Goal: Task Accomplishment & Management: Complete application form

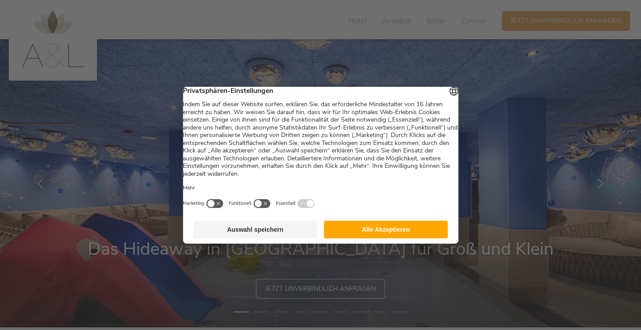
scroll to position [4, 0]
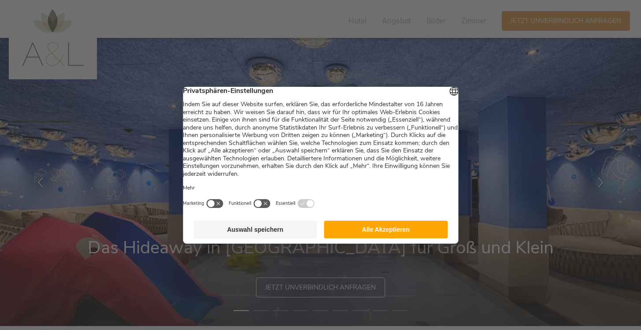
click at [289, 227] on button "Auswahl speichern" at bounding box center [255, 230] width 124 height 18
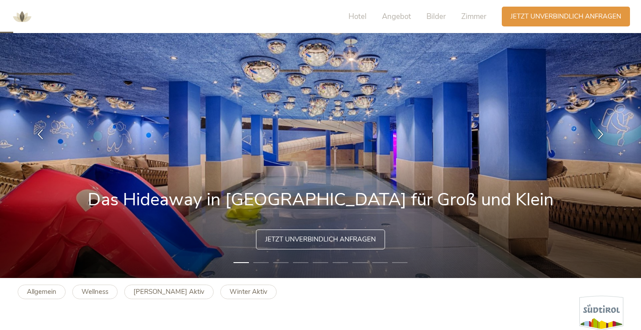
scroll to position [53, 0]
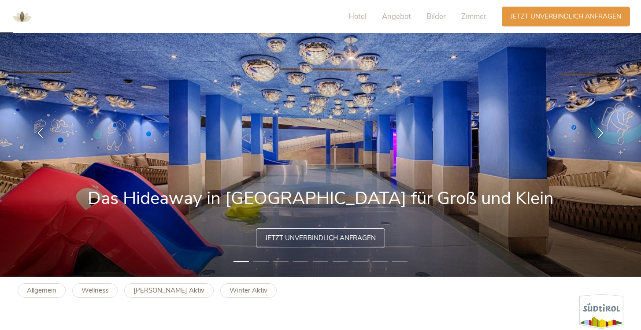
click at [261, 262] on li "2" at bounding box center [260, 261] width 15 height 9
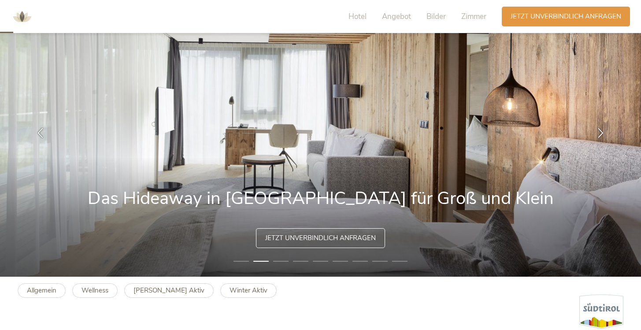
click at [283, 264] on li "3" at bounding box center [280, 261] width 15 height 9
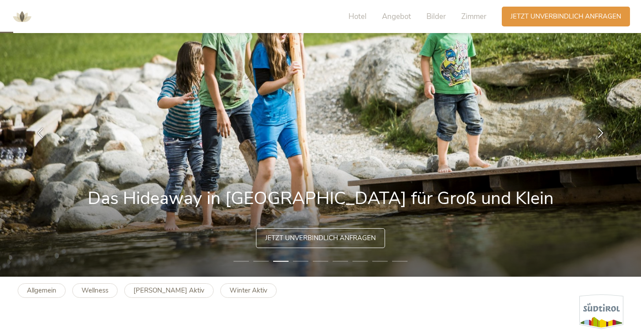
click at [301, 260] on li "4" at bounding box center [300, 261] width 15 height 9
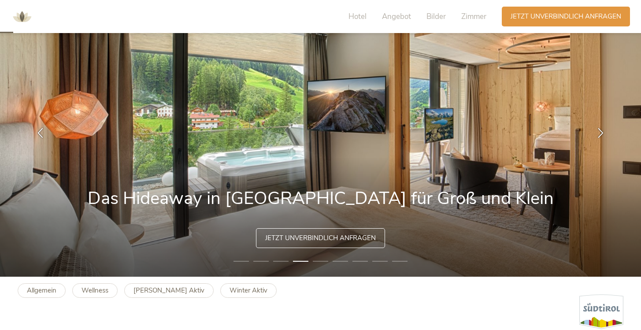
click at [323, 261] on li "5" at bounding box center [320, 261] width 15 height 9
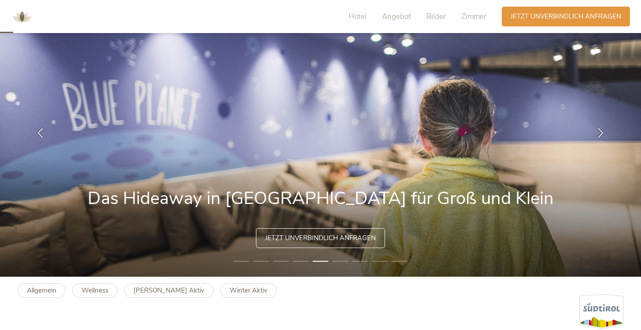
click at [340, 262] on li "6" at bounding box center [339, 261] width 15 height 9
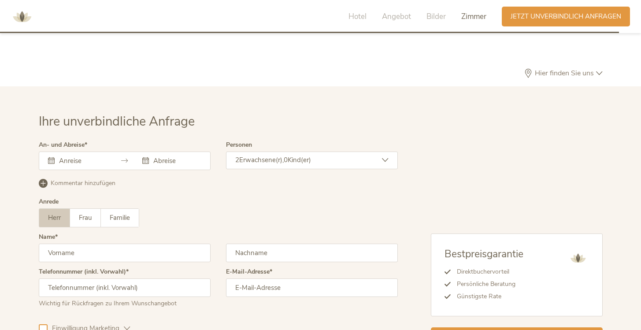
scroll to position [2473, 0]
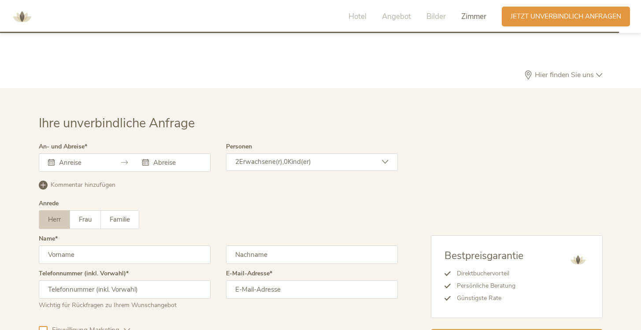
click at [73, 181] on span "Kommentar hinzufügen" at bounding box center [83, 185] width 65 height 9
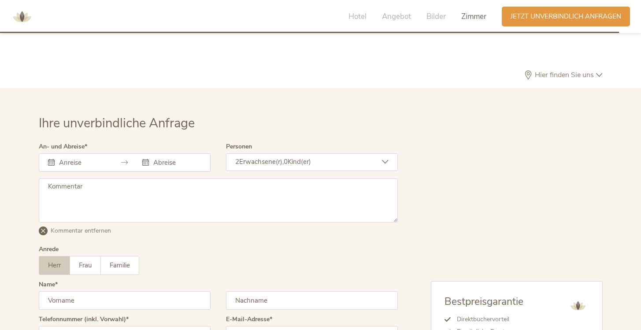
click at [82, 178] on textarea at bounding box center [218, 200] width 359 height 44
paste textarea "Wir möchten um preiswerte Angebote im Zeitraum von 24.10. - 31.10. anfragen - i…"
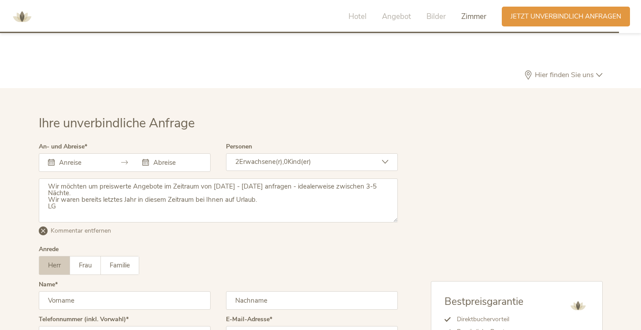
click at [94, 181] on textarea "Wir möchten um preiswerte Angebote im Zeitraum von 24.10. - 31.10. anfragen - i…" at bounding box center [218, 200] width 359 height 44
click at [245, 178] on textarea "Wir möchten um preiswerte Angebote im Zeitraum von 24.10. - 31.10. anfragen - i…" at bounding box center [218, 200] width 359 height 44
click at [241, 178] on textarea "Wir möchten um preiswerte Angebote im Zeitraum von 24.10. - 31.10. anfragen - i…" at bounding box center [218, 200] width 359 height 44
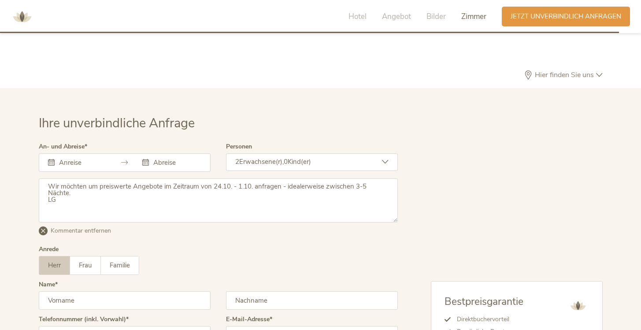
click at [249, 178] on textarea "Wir möchten um preiswerte Angebote im Zeitraum von 24.10. - 1.10. anfragen - id…" at bounding box center [218, 200] width 359 height 44
type textarea "Wir möchten um preiswerte Angebote im Zeitraum von 24.10. - 1.11. anfragen - id…"
click at [83, 153] on div at bounding box center [125, 162] width 172 height 18
click at [70, 158] on input "text" at bounding box center [82, 162] width 50 height 9
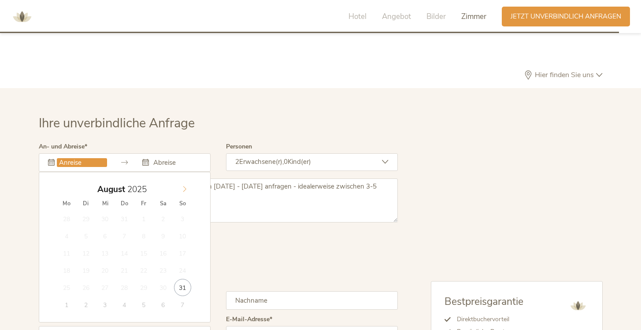
click at [178, 181] on span at bounding box center [184, 187] width 15 height 12
click at [181, 181] on span at bounding box center [184, 187] width 15 height 12
type input "24.10.2025"
type input "01.11.2025"
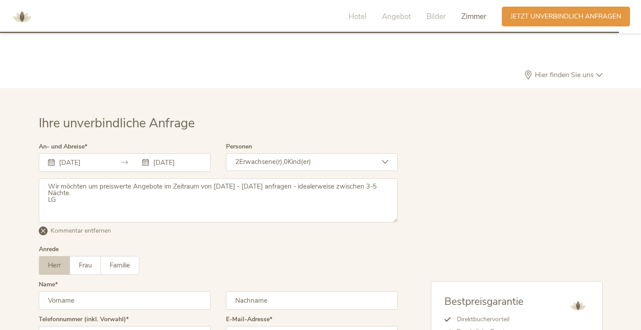
click at [286, 157] on span "0" at bounding box center [286, 161] width 4 height 9
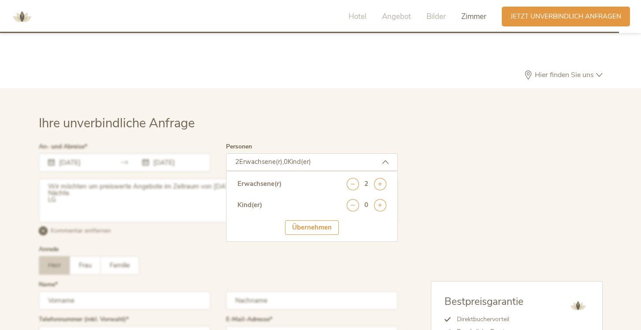
click at [387, 189] on div "Erwachsene(r) 2 Kind(er) 0 Übernehmen" at bounding box center [312, 206] width 172 height 71
click at [382, 199] on icon at bounding box center [380, 205] width 12 height 12
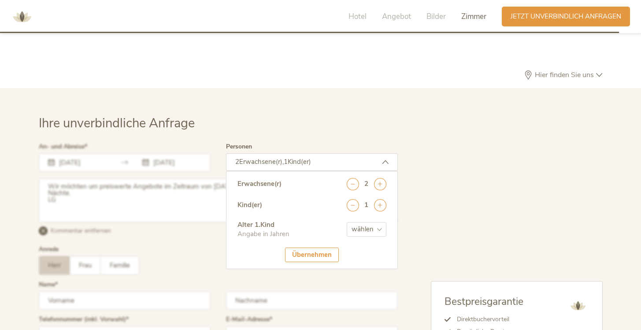
select select "3"
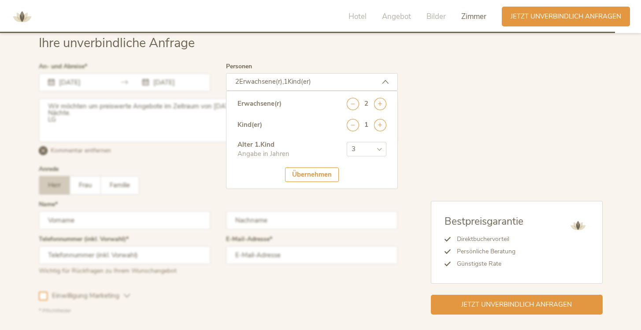
scroll to position [2554, 0]
click at [306, 147] on div "Alter 1 . Kind Angabe in Jahren wählen 0 1 2 3 4 5 6 7 8 9 10 11 12 13 14 15 16…" at bounding box center [311, 153] width 149 height 27
click at [306, 167] on div "Übernehmen" at bounding box center [312, 174] width 54 height 15
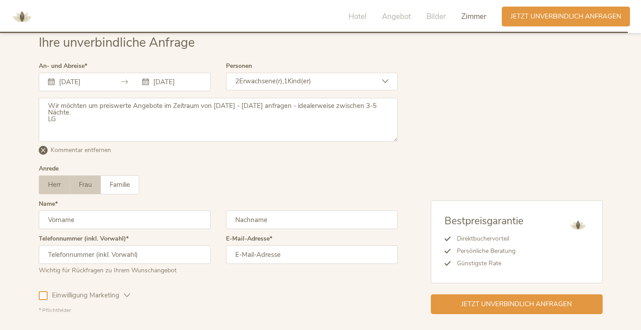
click at [90, 176] on label "Frau" at bounding box center [85, 185] width 31 height 18
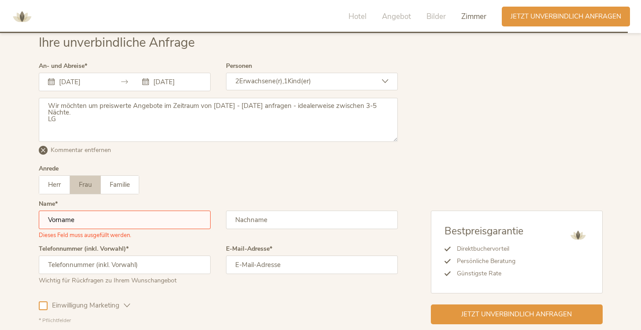
click at [114, 210] on input "text" at bounding box center [125, 219] width 172 height 18
type input "Aurelia"
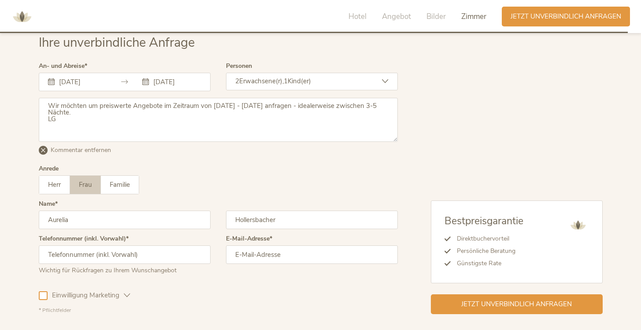
type input "Hollersbacher"
type input "00436804059602"
type input "aureliaholl@gmail.com"
click at [122, 291] on span "Einwilligung Marketing" at bounding box center [86, 295] width 76 height 9
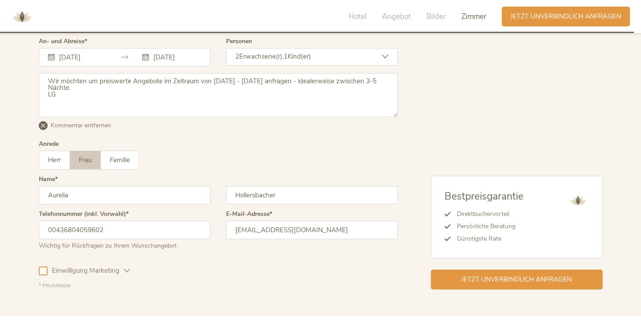
scroll to position [2579, 0]
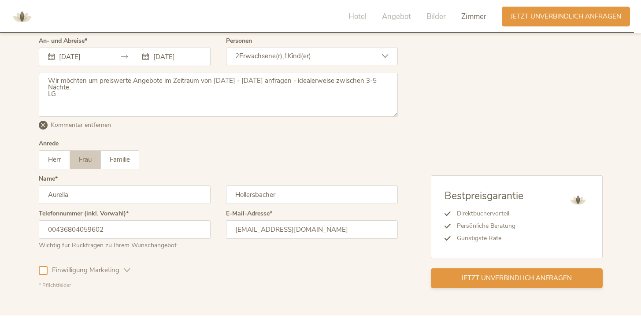
click at [500, 268] on div "Jetzt unverbindlich anfragen" at bounding box center [517, 278] width 172 height 20
